Goal: Find specific page/section: Find specific page/section

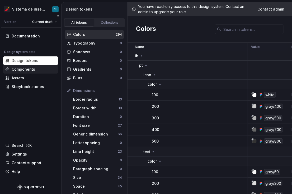
click at [37, 67] on div "Components" at bounding box center [30, 69] width 51 height 5
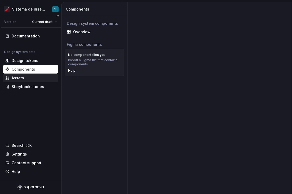
click at [37, 75] on div "Assets" at bounding box center [30, 77] width 51 height 5
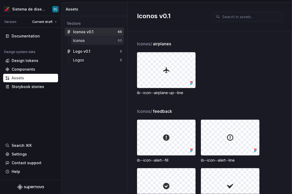
click at [90, 40] on div "Iconos" at bounding box center [95, 40] width 45 height 5
